Goal: Task Accomplishment & Management: Use online tool/utility

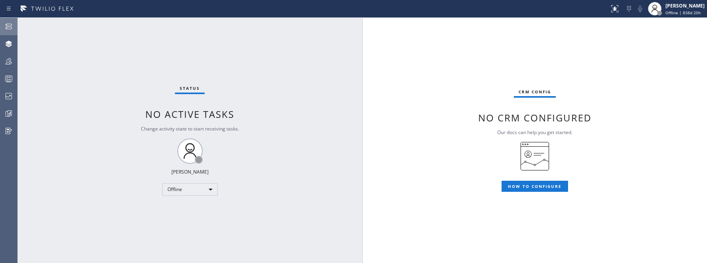
click at [11, 28] on icon at bounding box center [9, 27] width 6 height 6
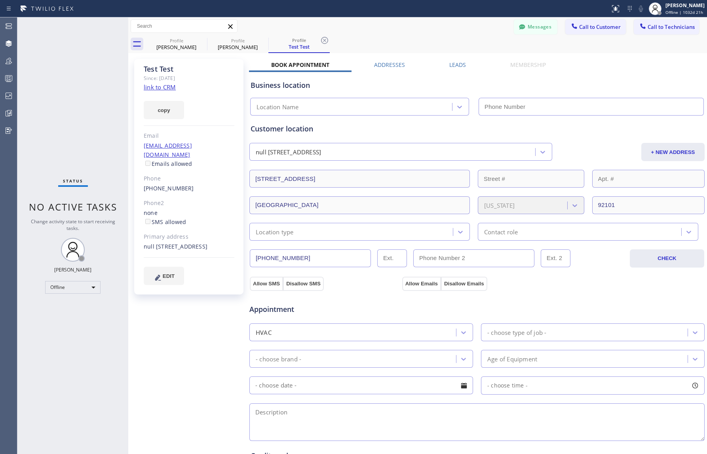
type input "[PHONE_NUMBER]"
click at [541, 28] on button "Messages" at bounding box center [536, 26] width 44 height 15
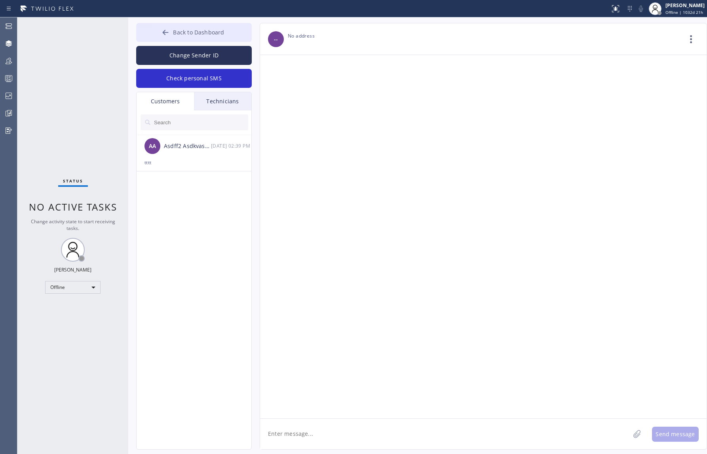
click at [209, 33] on span "Back to Dashboard" at bounding box center [198, 33] width 51 height 8
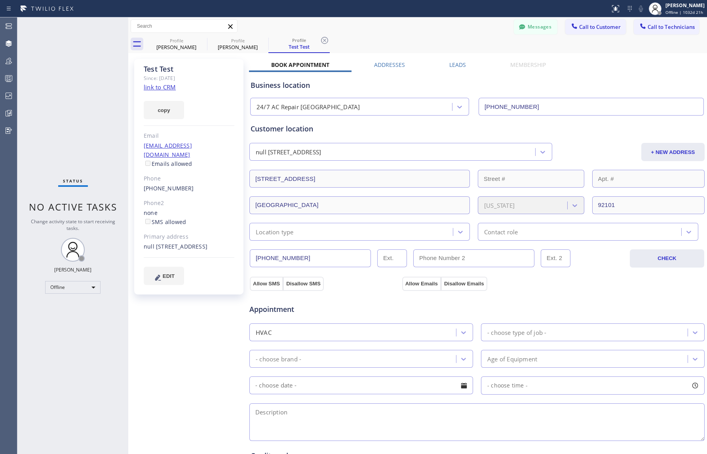
click at [189, 341] on div "Test Test Since: 20 may 2020 link to CRM copy Email sashakomkov@gmail.com Email…" at bounding box center [189, 319] width 119 height 529
